Goal: Obtain resource: Obtain resource

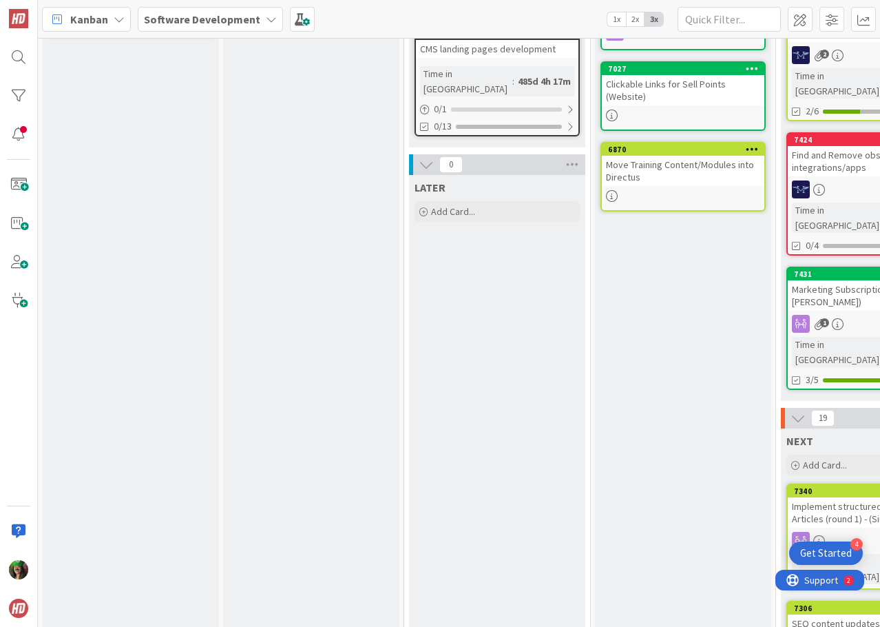
click at [194, 21] on b "Software Development" at bounding box center [202, 19] width 116 height 14
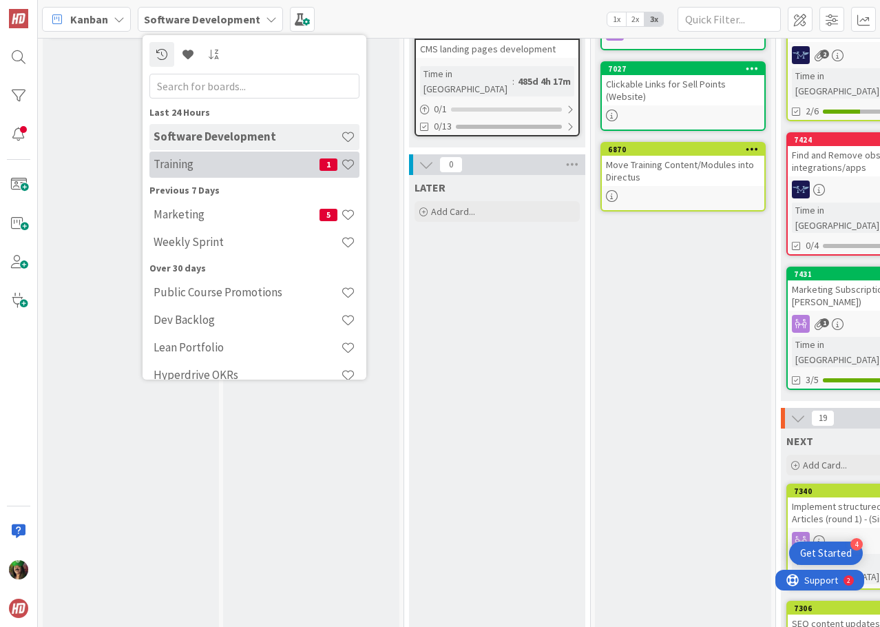
click at [190, 165] on h4 "Training" at bounding box center [237, 164] width 166 height 14
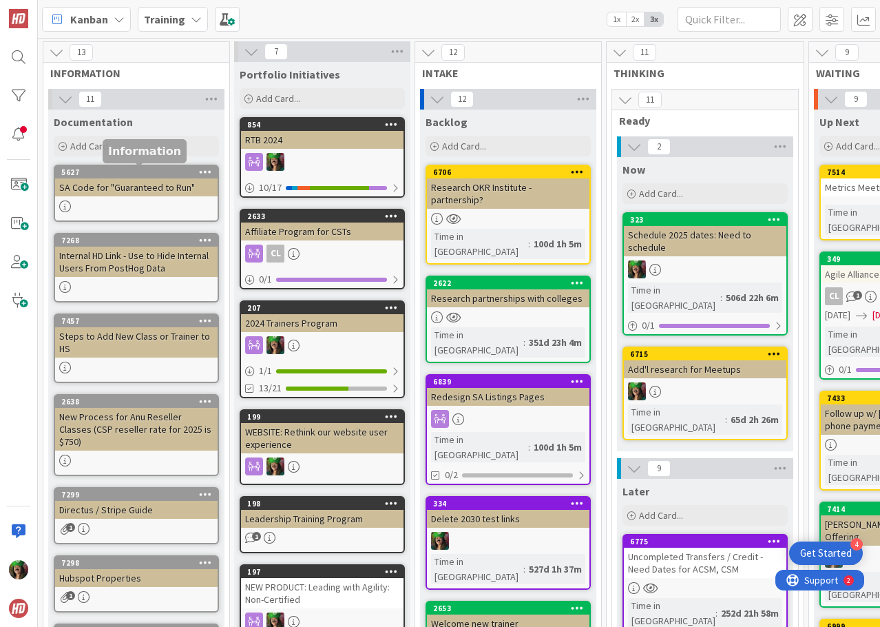
click at [140, 191] on div "SA Code for "Guaranteed to Run"" at bounding box center [136, 187] width 163 height 18
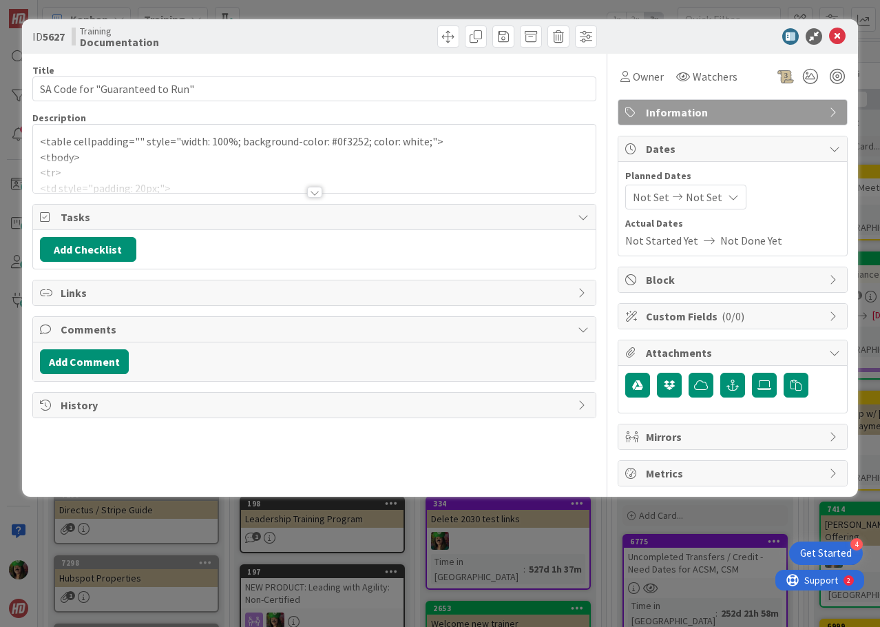
click at [142, 160] on div at bounding box center [314, 175] width 563 height 35
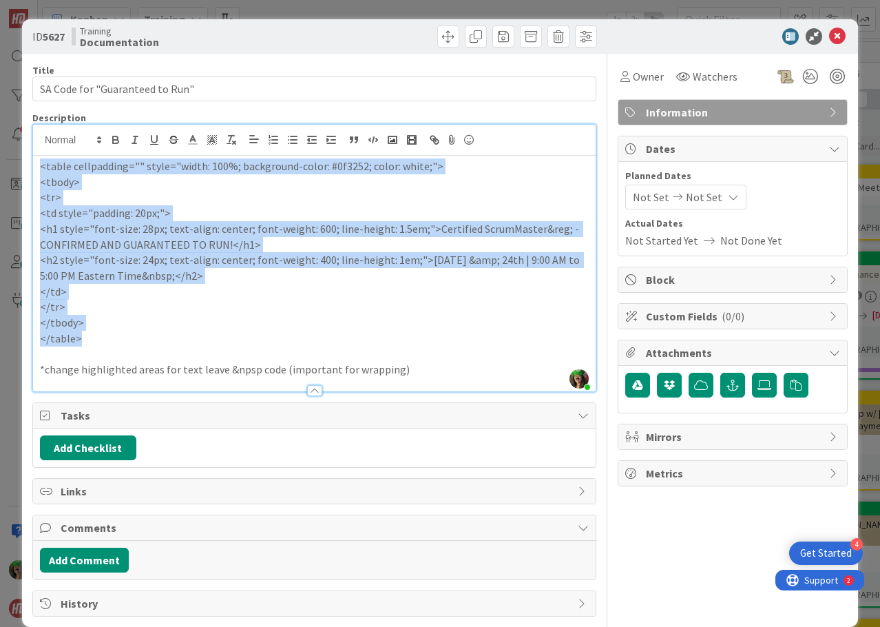
drag, startPoint x: 49, startPoint y: 172, endPoint x: 128, endPoint y: 343, distance: 188.3
click at [128, 343] on div "<table cellpadding="" style="width: 100%; background-color: #0f3252; color: whi…" at bounding box center [314, 274] width 563 height 236
copy div "<table cellpadding="" style="width: 100%; background-color: #0f3252; color: whi…"
